Goal: Complete application form

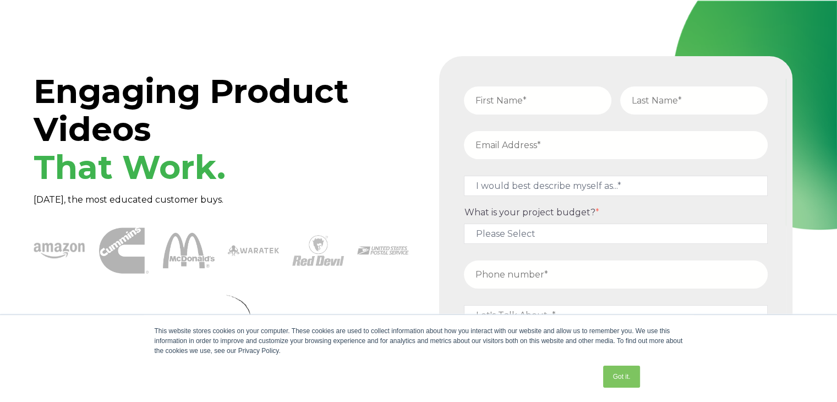
click at [524, 109] on input "text" at bounding box center [538, 100] width 148 height 28
type input "[PERSON_NAME]"
type input "[EMAIL_ADDRESS][DOMAIN_NAME]"
type input "18623737407"
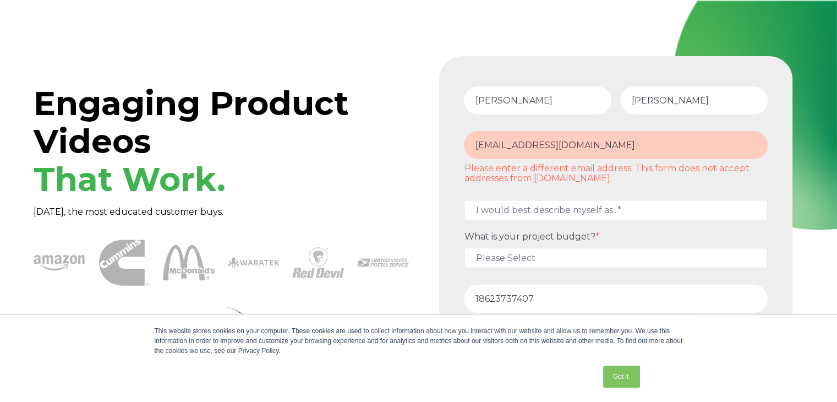
click at [604, 145] on input "[EMAIL_ADDRESS][DOMAIN_NAME]" at bounding box center [616, 145] width 304 height 28
drag, startPoint x: 640, startPoint y: 145, endPoint x: 454, endPoint y: 150, distance: 186.7
click at [454, 150] on form "[PERSON_NAME] [EMAIL_ADDRESS][DOMAIN_NAME] Please enter a different email addre…" at bounding box center [616, 254] width 340 height 383
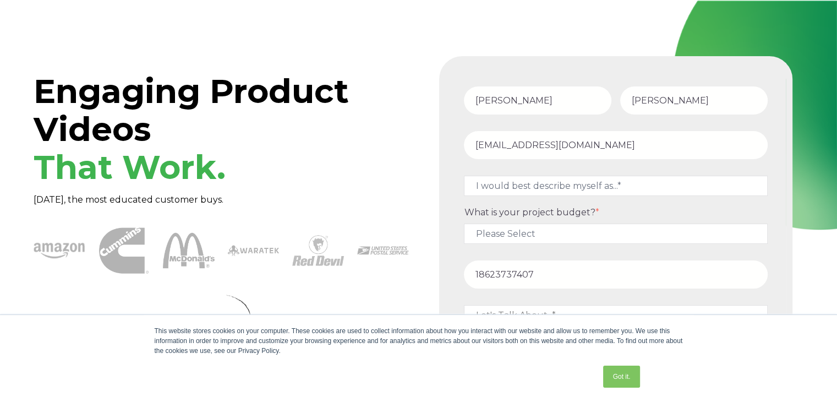
type input "[EMAIL_ADDRESS][DOMAIN_NAME]"
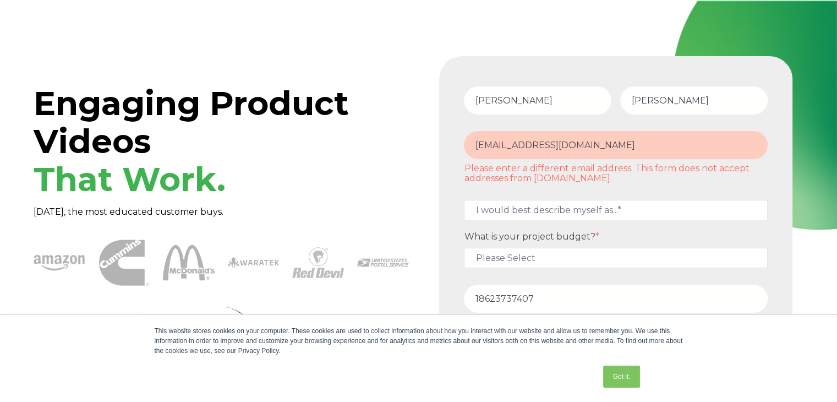
drag, startPoint x: 612, startPoint y: 143, endPoint x: 470, endPoint y: 150, distance: 142.3
click at [470, 150] on input "[EMAIL_ADDRESS][DOMAIN_NAME]" at bounding box center [616, 145] width 304 height 28
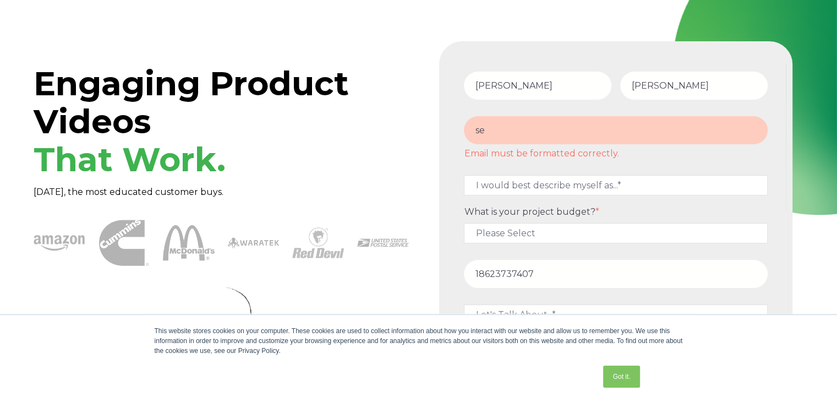
scroll to position [22, 0]
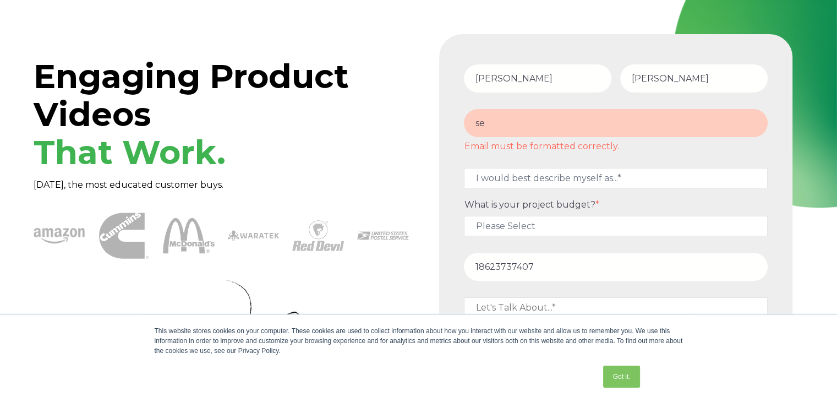
click at [544, 123] on input "se" at bounding box center [616, 123] width 304 height 28
type input "[EMAIL_ADDRESS][DOMAIN_NAME]"
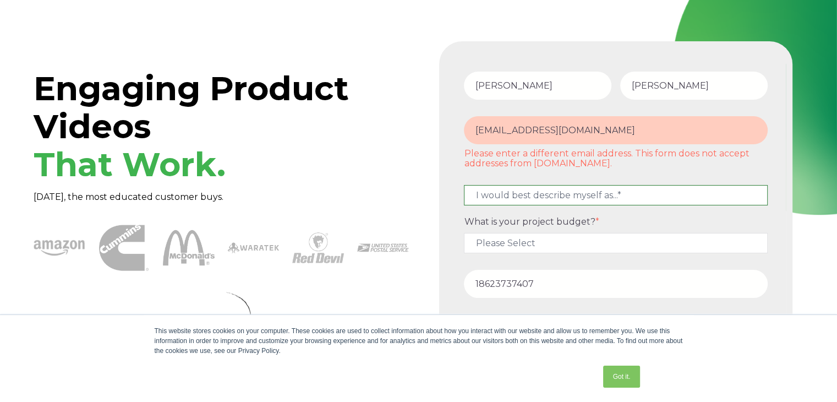
click at [554, 179] on fieldset "I would best describe myself as...* Other I am an executive or owner of a compa…" at bounding box center [616, 197] width 313 height 37
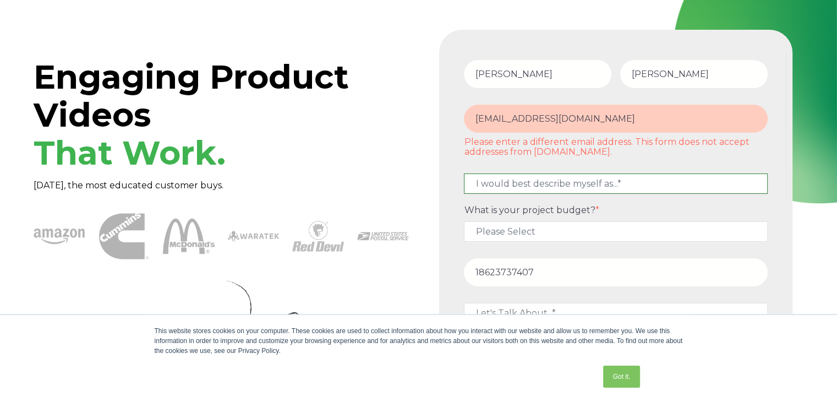
select select "persona_9"
click at [464, 173] on select "I would best describe myself as...* Other I am an executive or owner of a compa…" at bounding box center [616, 183] width 304 height 20
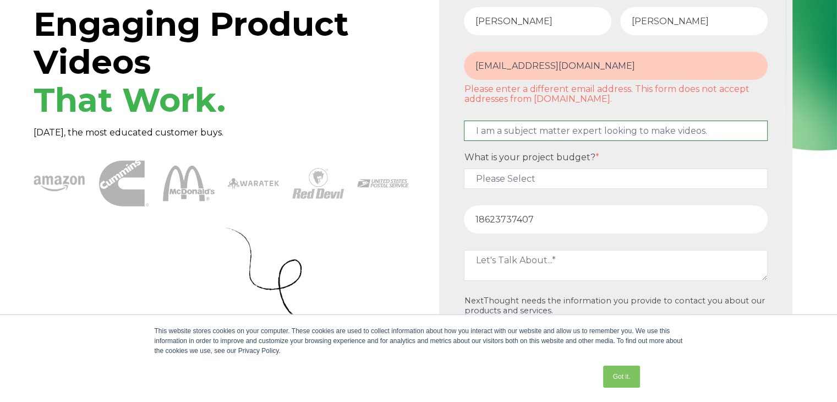
scroll to position [132, 0]
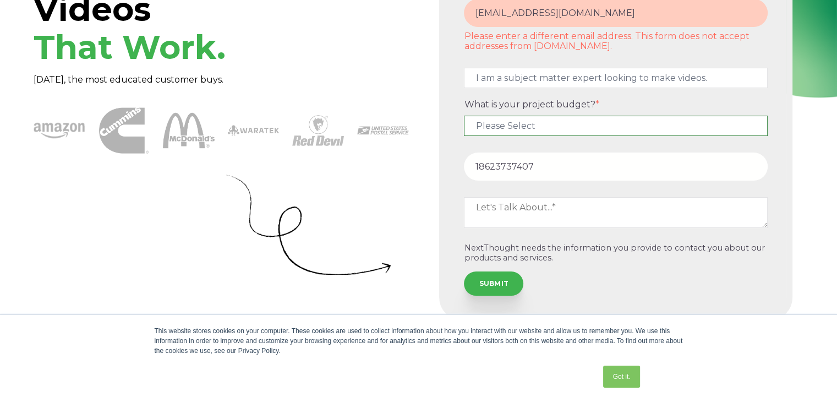
click at [558, 126] on select "Please Select $5,000 - $15,000 $15,000 - $25,000 $25,000 - $50,000 $50,000+" at bounding box center [616, 126] width 304 height 20
click at [557, 124] on select "Please Select $5,000 - $15,000 $15,000 - $25,000 $25,000 - $50,000 $50,000+" at bounding box center [616, 126] width 304 height 20
click at [543, 123] on select "Please Select $5,000 - $15,000 $15,000 - $25,000 $25,000 - $50,000 $50,000+" at bounding box center [616, 126] width 304 height 20
select select "$5,000 - $15,000"
click at [464, 116] on select "Please Select $5,000 - $15,000 $15,000 - $25,000 $25,000 - $50,000 $50,000+" at bounding box center [616, 126] width 304 height 20
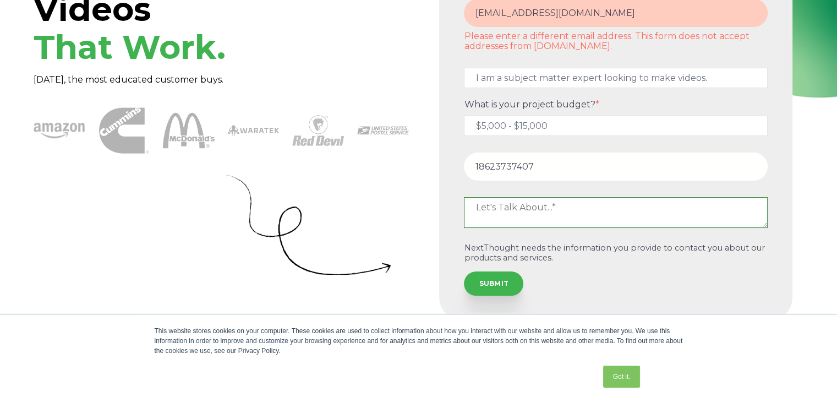
click at [558, 205] on textarea at bounding box center [616, 212] width 304 height 31
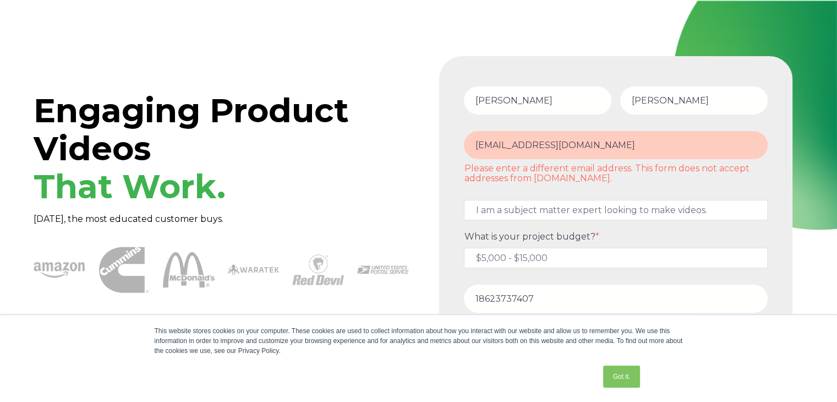
drag, startPoint x: 655, startPoint y: 144, endPoint x: 463, endPoint y: 150, distance: 191.7
click at [463, 150] on div "[EMAIL_ADDRESS][DOMAIN_NAME] Please enter a different email address. This form …" at bounding box center [616, 157] width 313 height 52
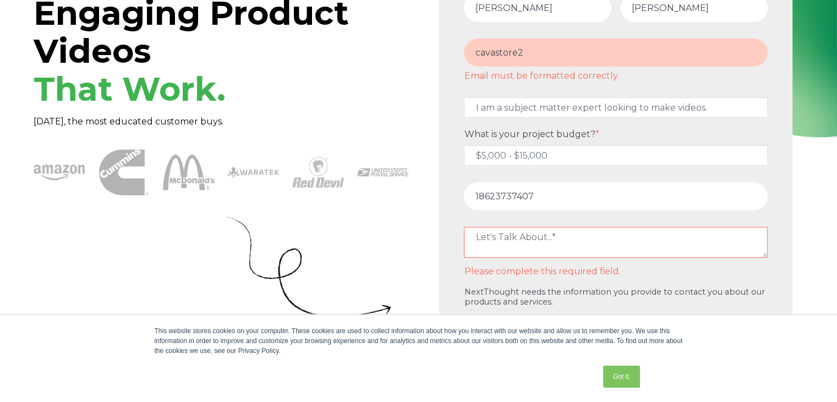
scroll to position [86, 0]
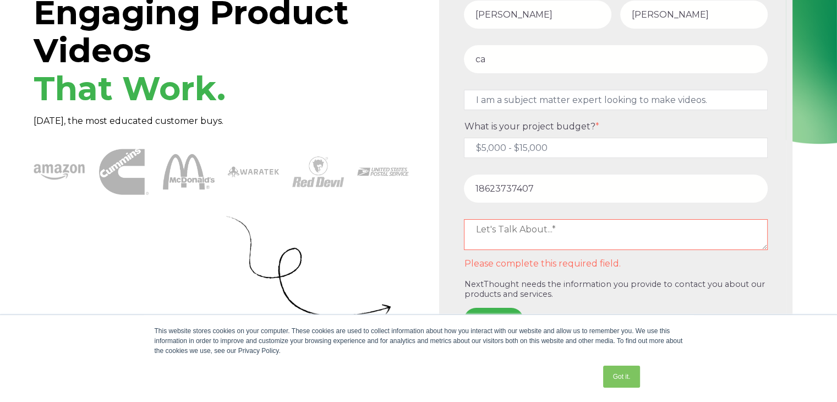
type input "c"
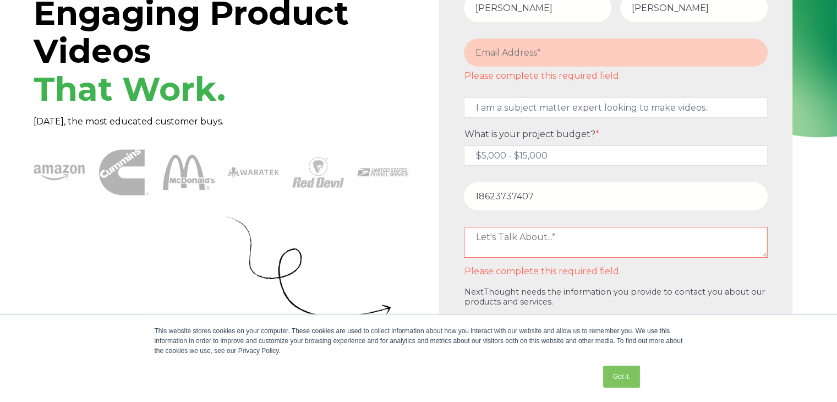
click at [556, 59] on input "email" at bounding box center [616, 53] width 304 height 28
type input "[EMAIL_ADDRESS][DOMAIN_NAME]"
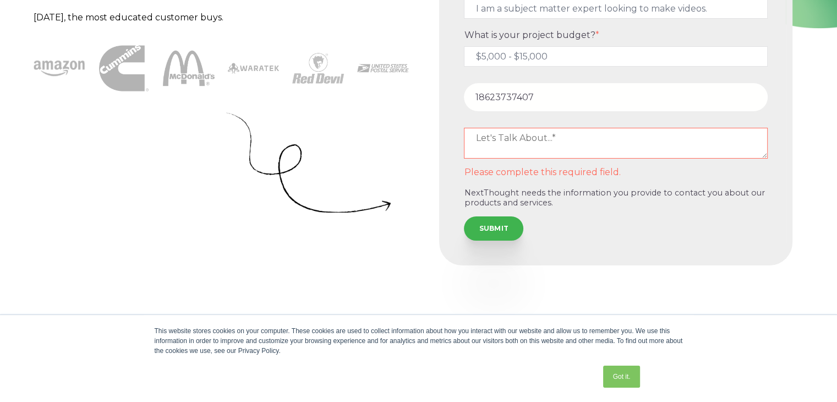
click at [595, 153] on textarea at bounding box center [616, 143] width 304 height 31
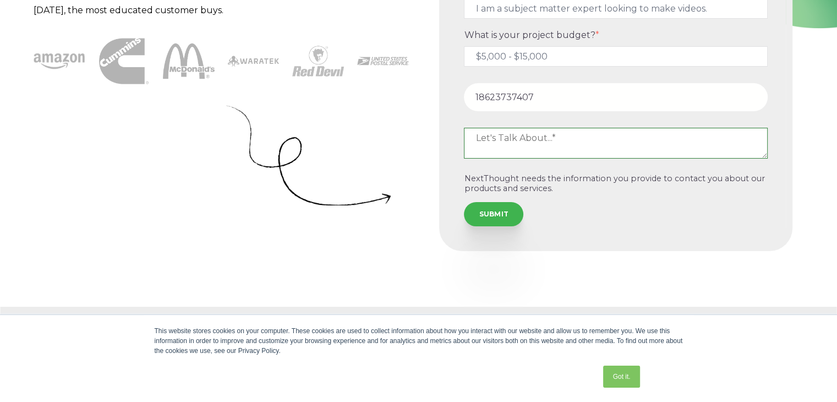
scroll to position [194, 0]
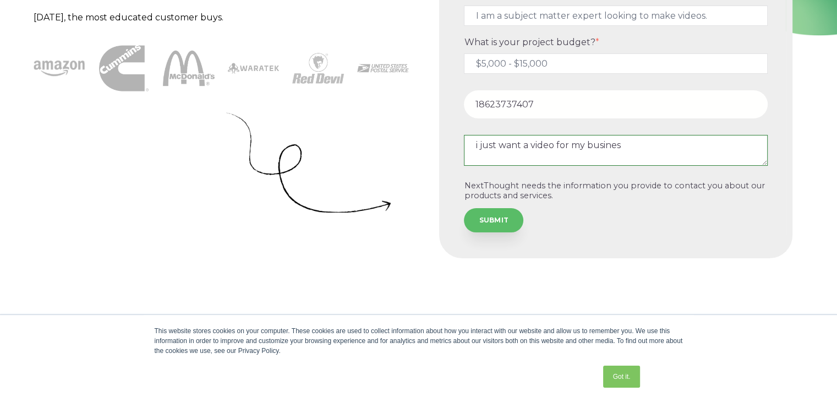
type textarea "i just want a video for my busines"
click at [510, 213] on input "SUBMIT" at bounding box center [493, 220] width 59 height 24
click at [496, 230] on input "SUBMIT" at bounding box center [493, 220] width 59 height 24
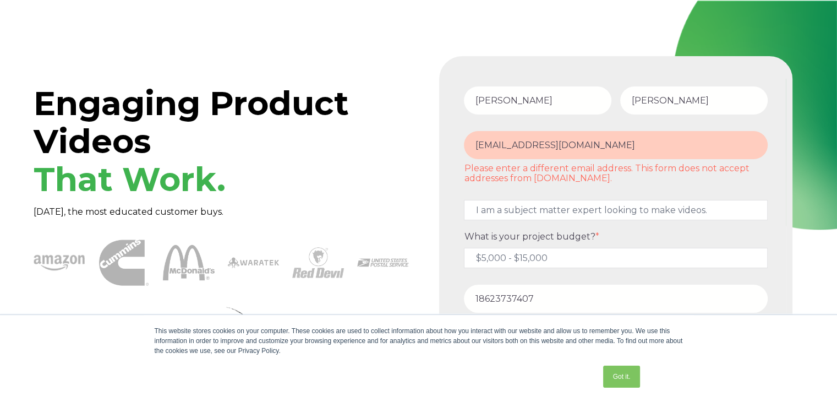
scroll to position [0, 0]
